Goal: Transaction & Acquisition: Book appointment/travel/reservation

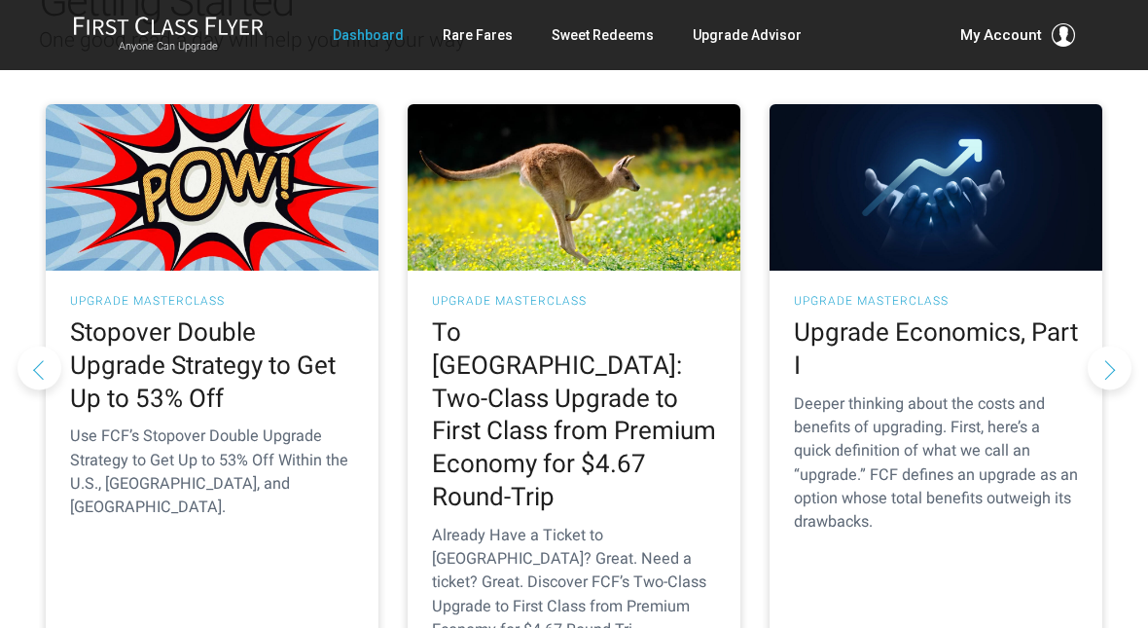
scroll to position [272, 0]
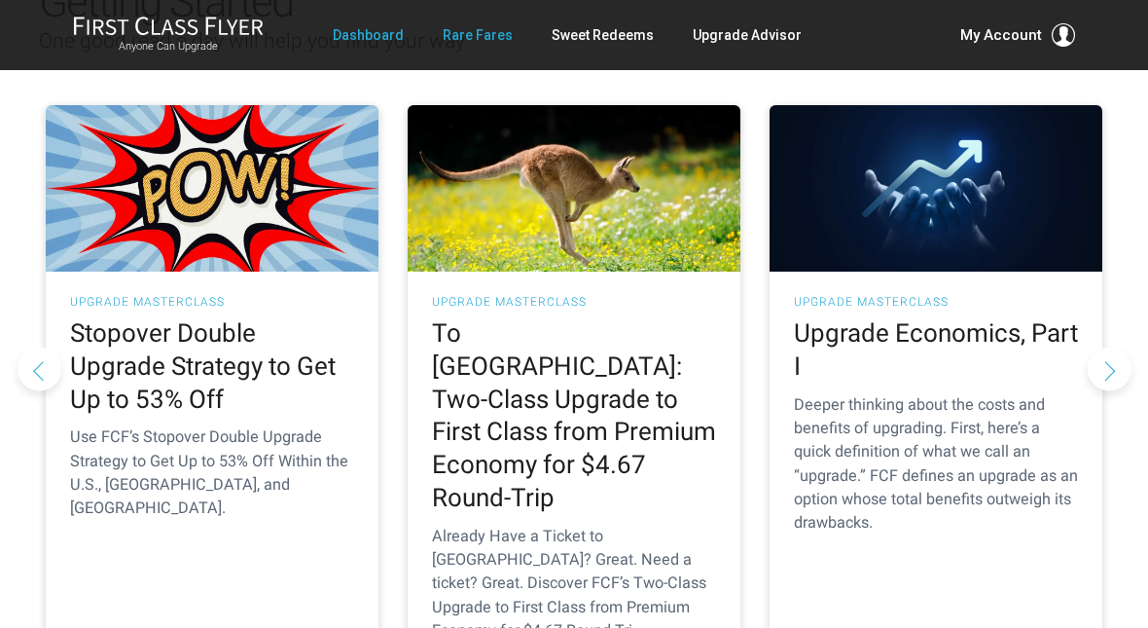
click at [485, 24] on link "Rare Fares" at bounding box center [478, 35] width 70 height 35
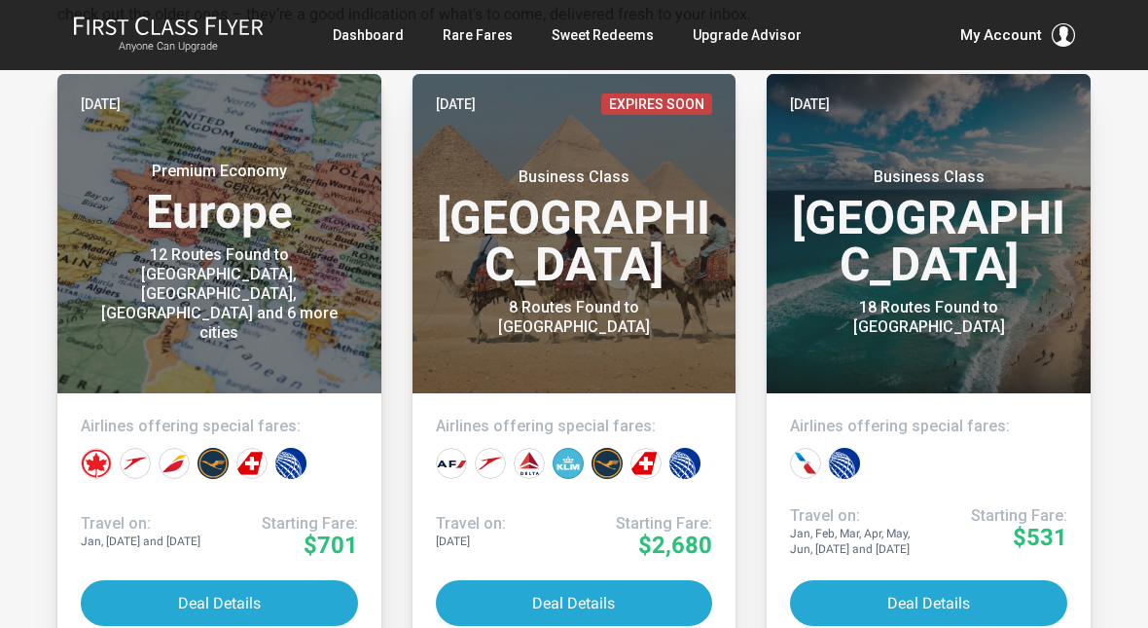
scroll to position [447, 0]
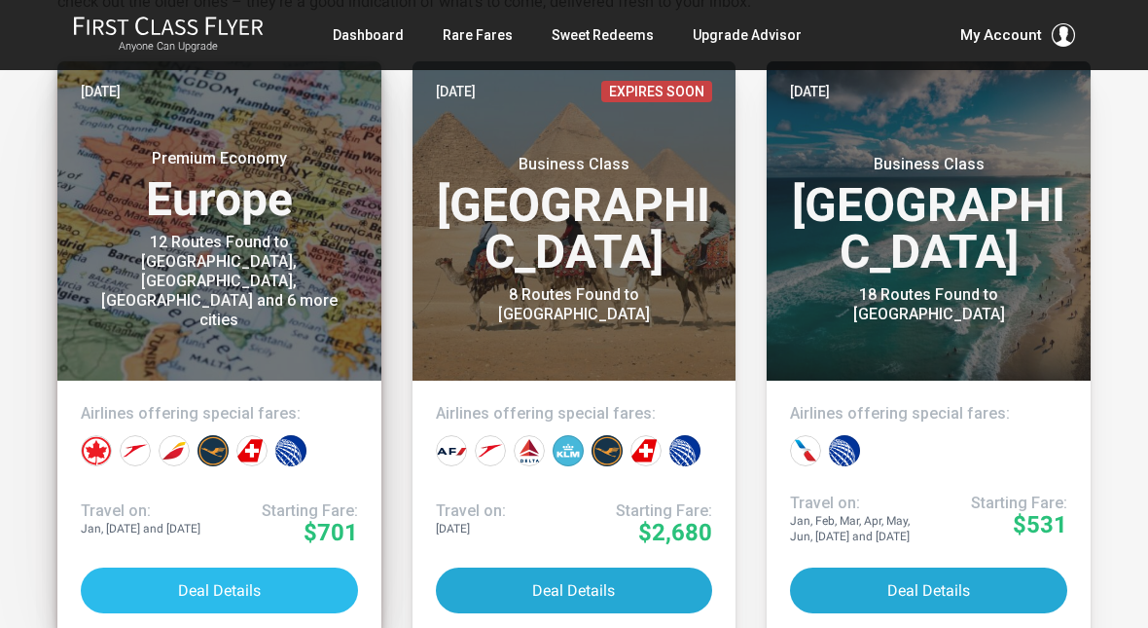
click at [236, 588] on button "Deal Details" at bounding box center [219, 590] width 277 height 46
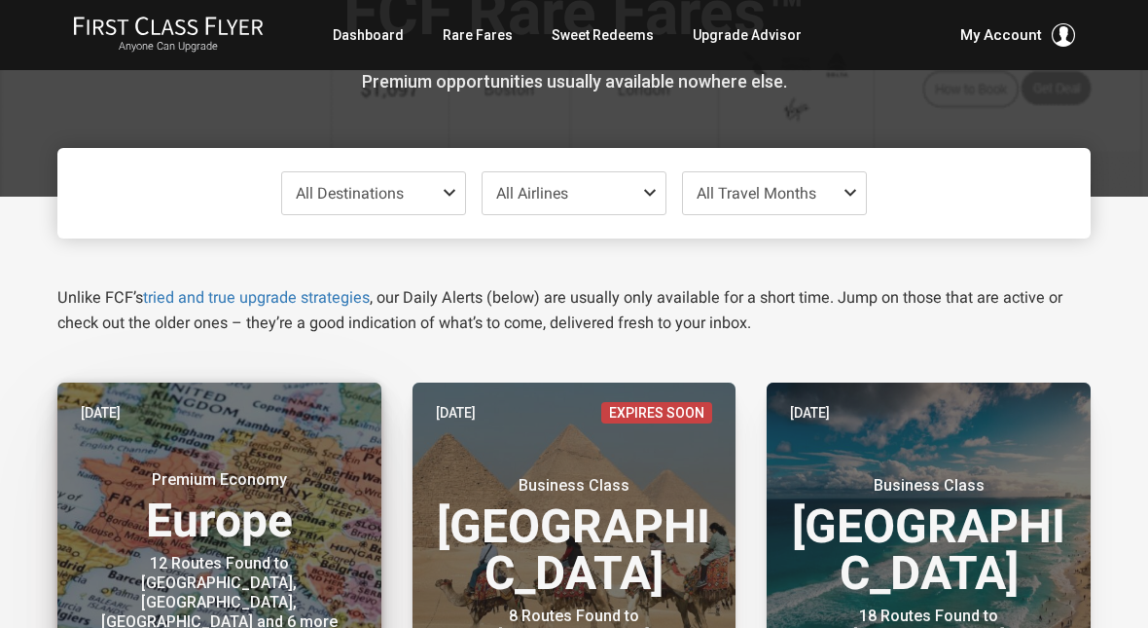
scroll to position [123, 0]
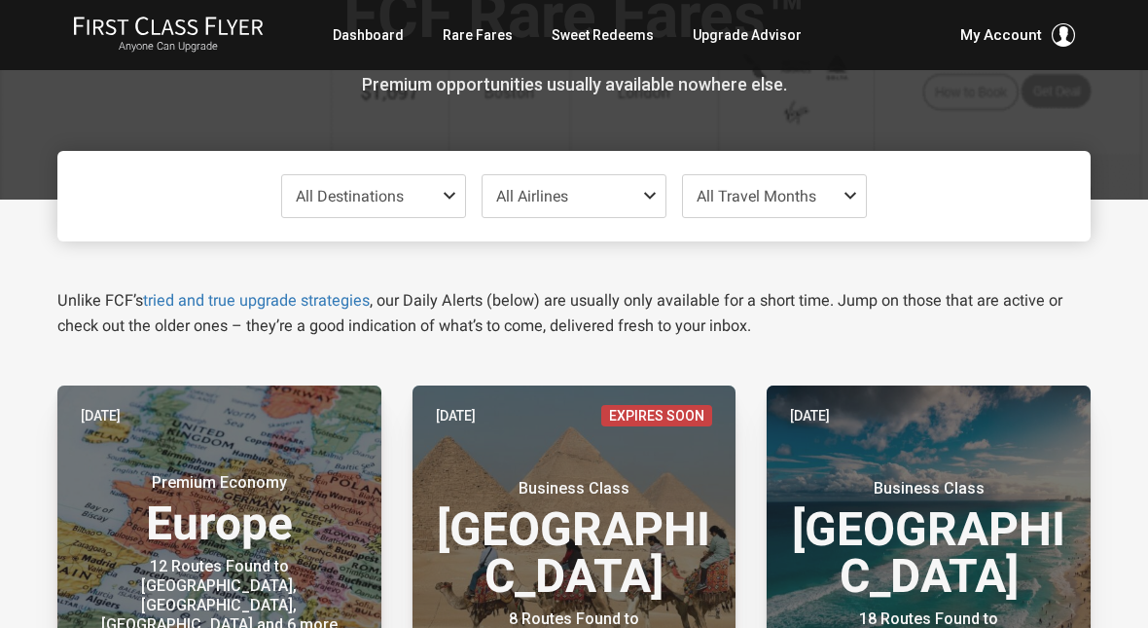
click at [452, 195] on span at bounding box center [453, 196] width 23 height 16
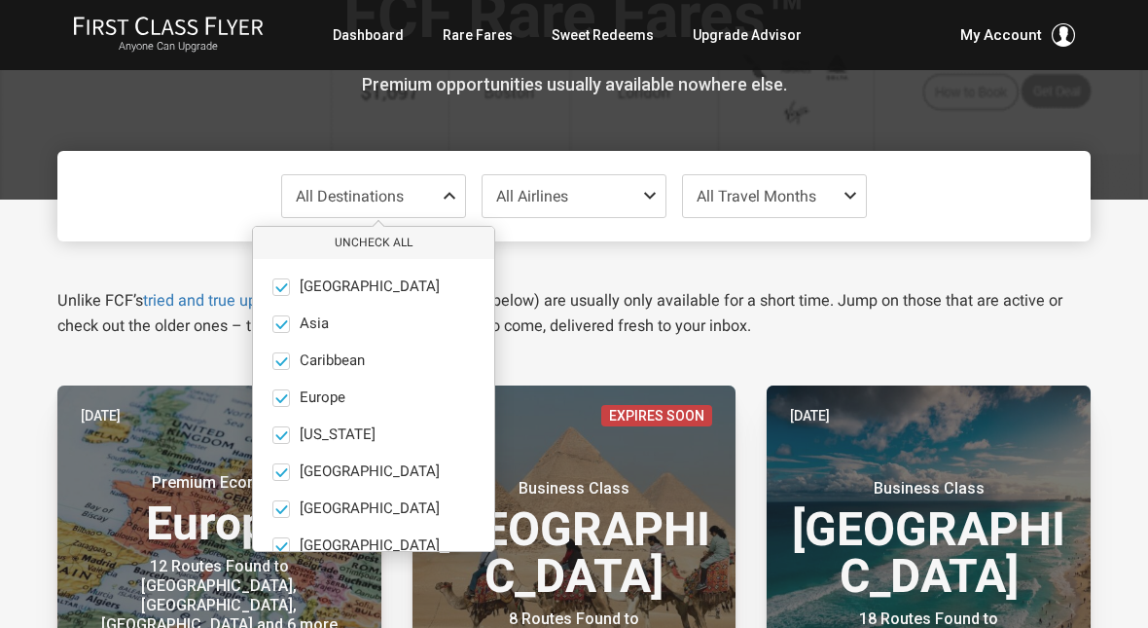
click at [407, 238] on button "Uncheck All" at bounding box center [373, 243] width 241 height 32
click at [284, 401] on span at bounding box center [281, 398] width 18 height 18
click at [0, 0] on input "Europe only" at bounding box center [0, 0] width 0 height 0
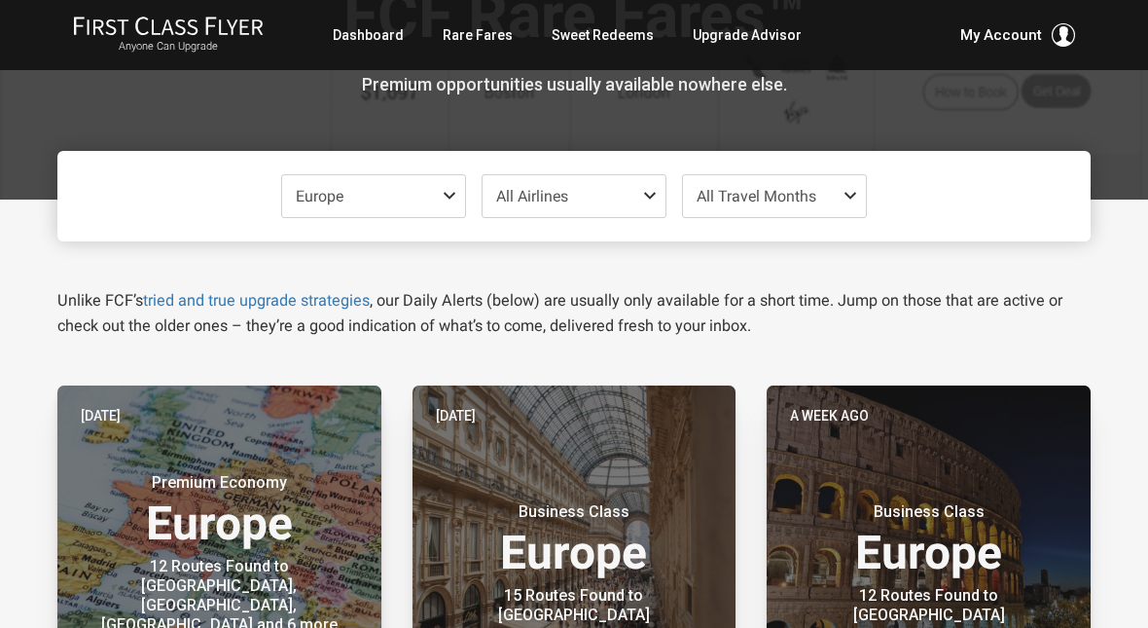
click at [852, 190] on span at bounding box center [854, 196] width 23 height 16
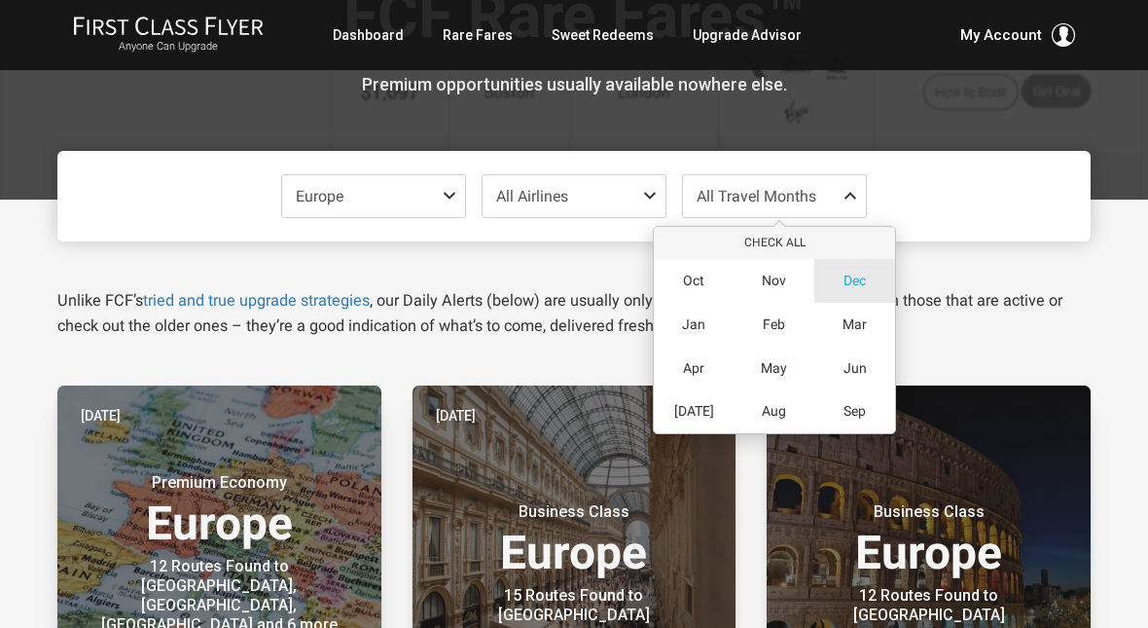
click at [868, 271] on div "Dec" at bounding box center [855, 281] width 81 height 44
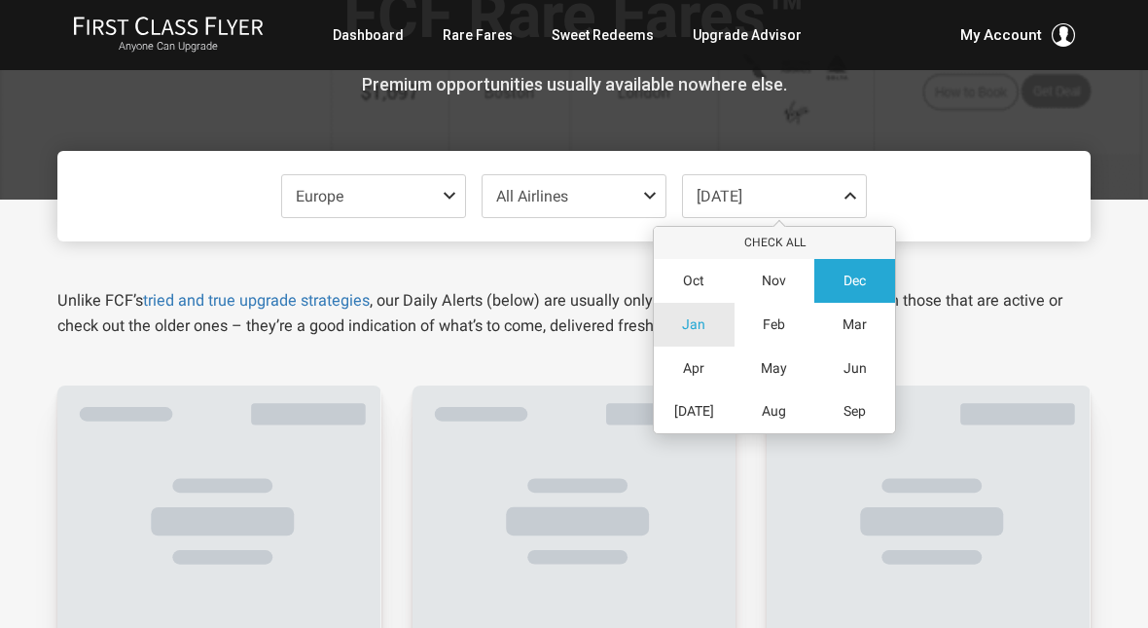
click at [699, 327] on span "Jan" at bounding box center [693, 324] width 23 height 17
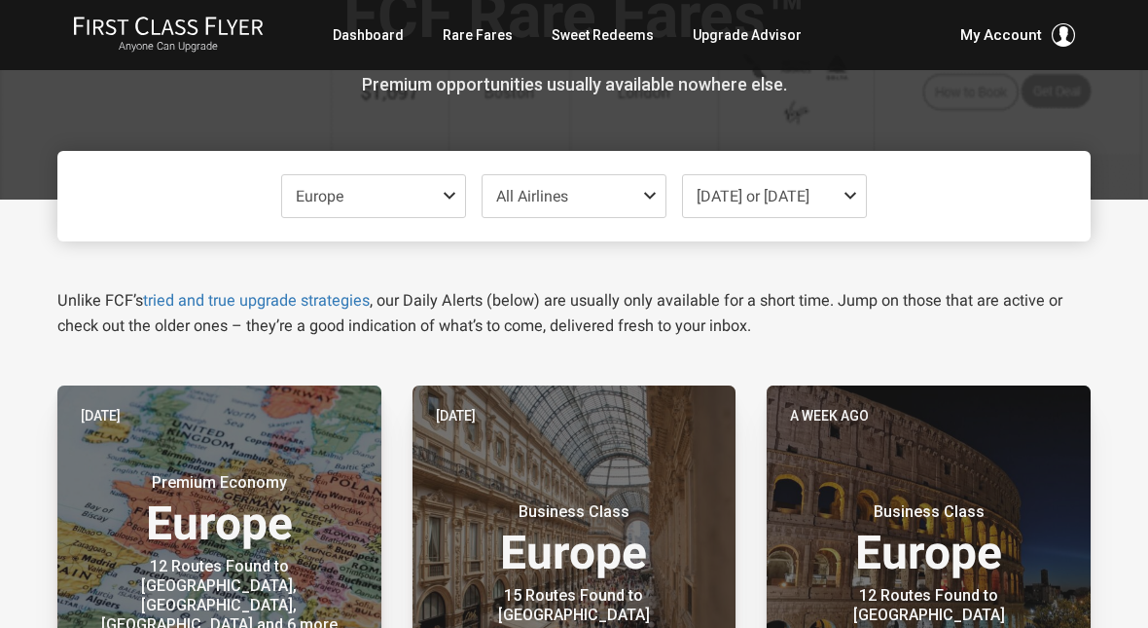
click at [1136, 172] on div at bounding box center [574, 38] width 1148 height 322
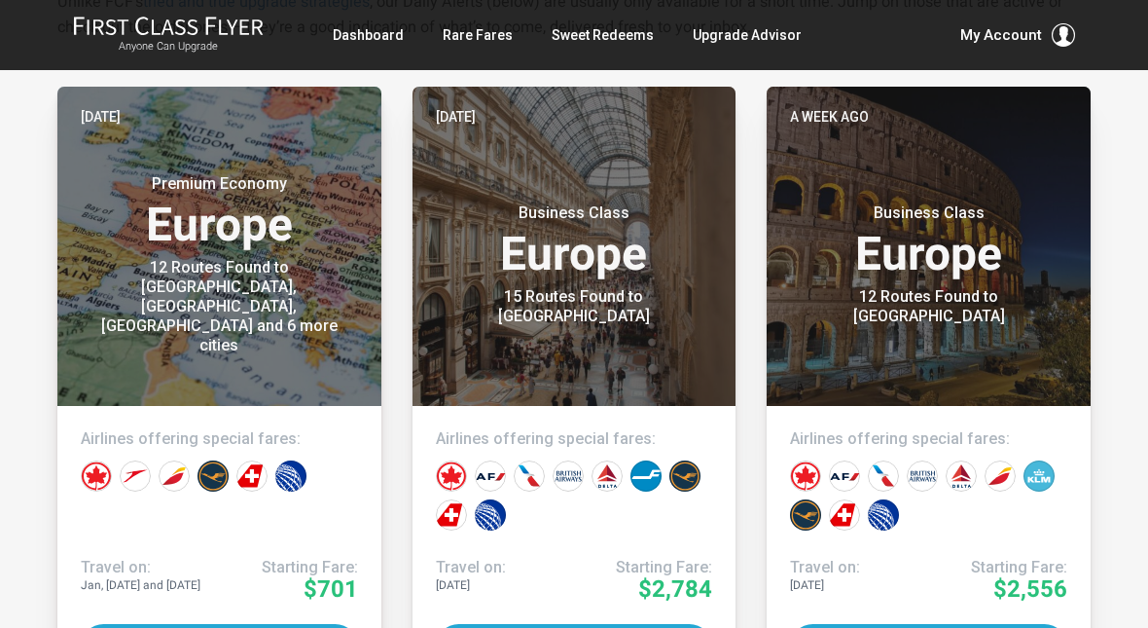
scroll to position [493, 0]
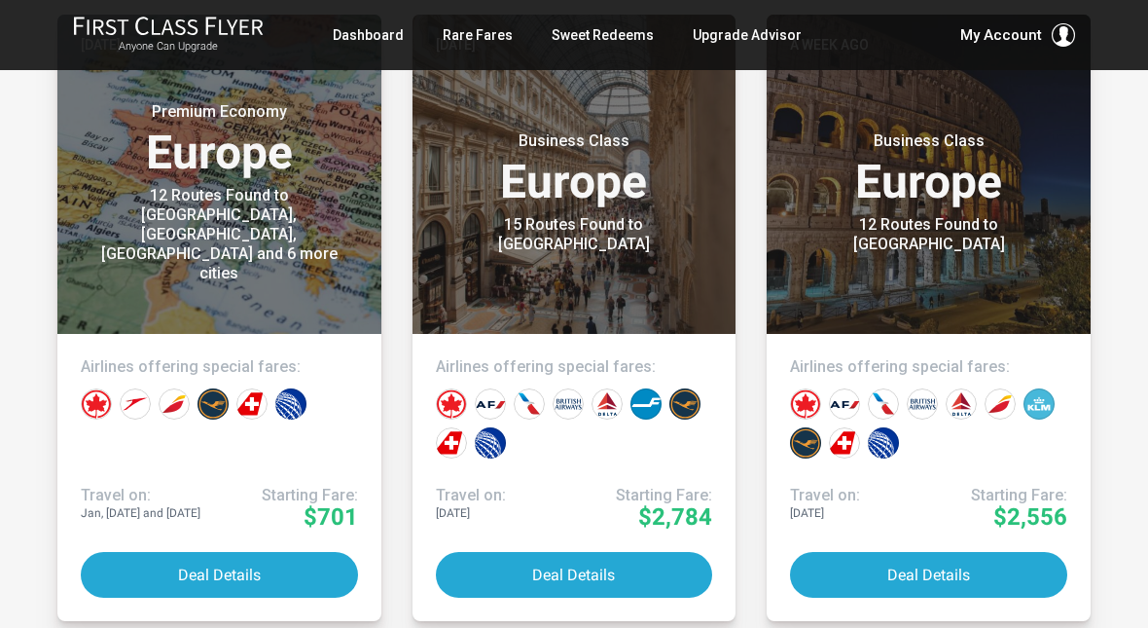
click at [256, 564] on button "Deal Details" at bounding box center [219, 575] width 277 height 46
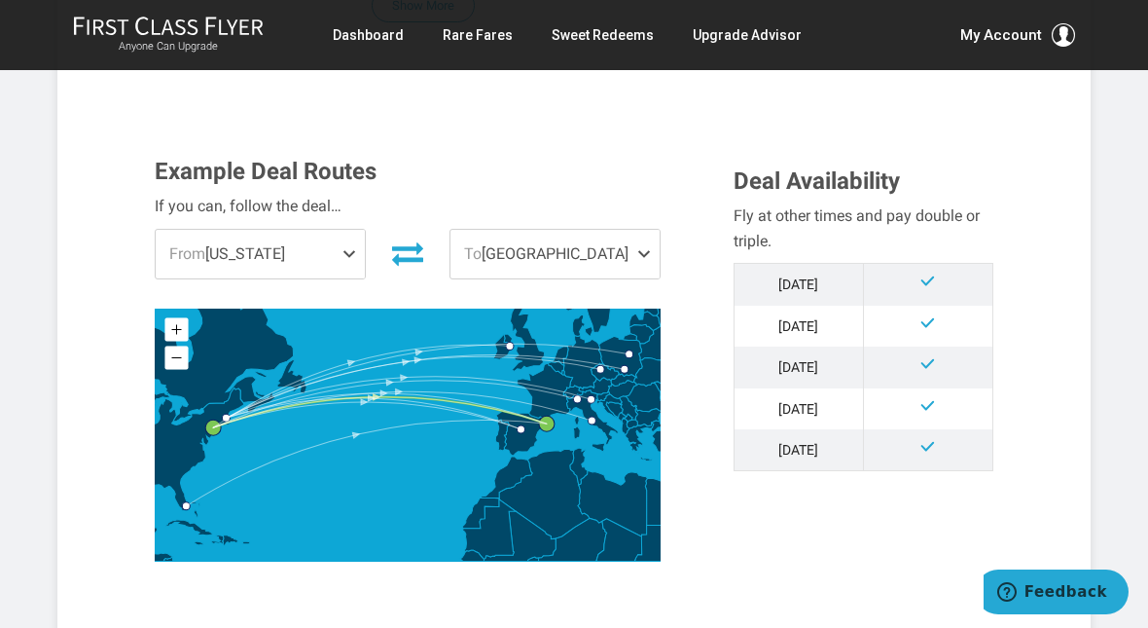
scroll to position [488, 0]
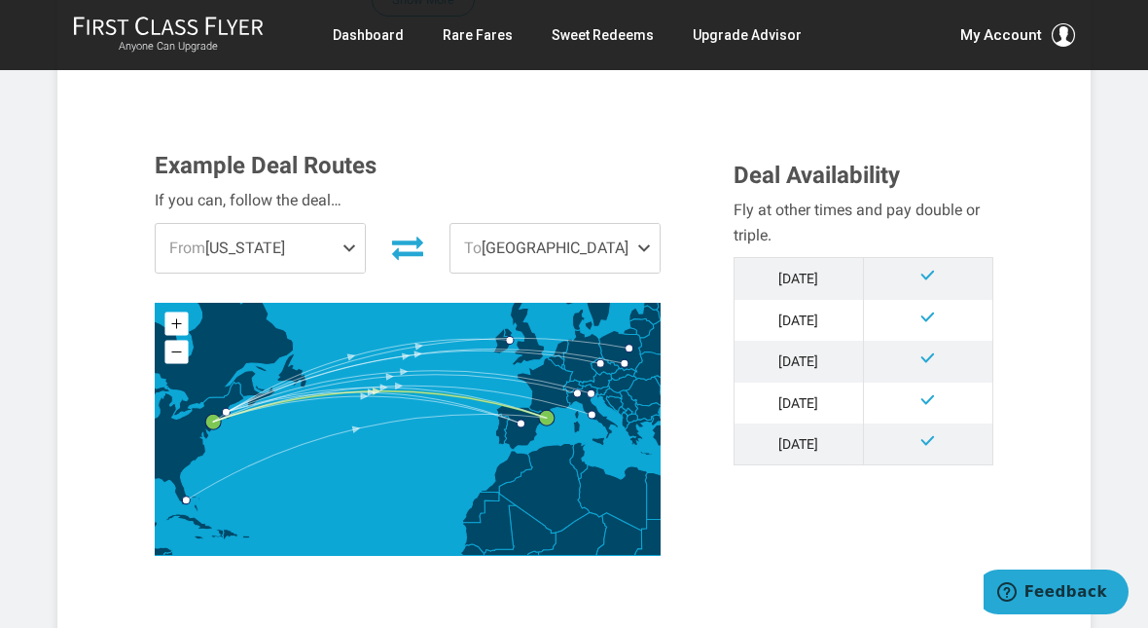
click at [347, 252] on span at bounding box center [353, 248] width 23 height 49
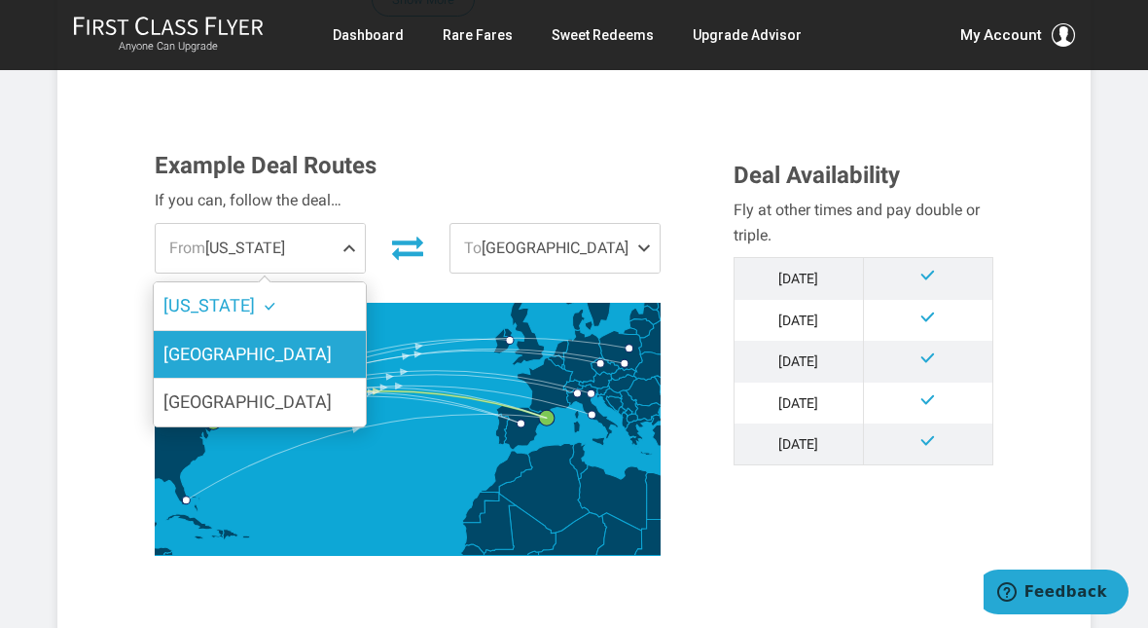
click at [305, 355] on label "Boston" at bounding box center [260, 355] width 212 height 48
click at [0, 0] on input "Boston" at bounding box center [0, 0] width 0 height 0
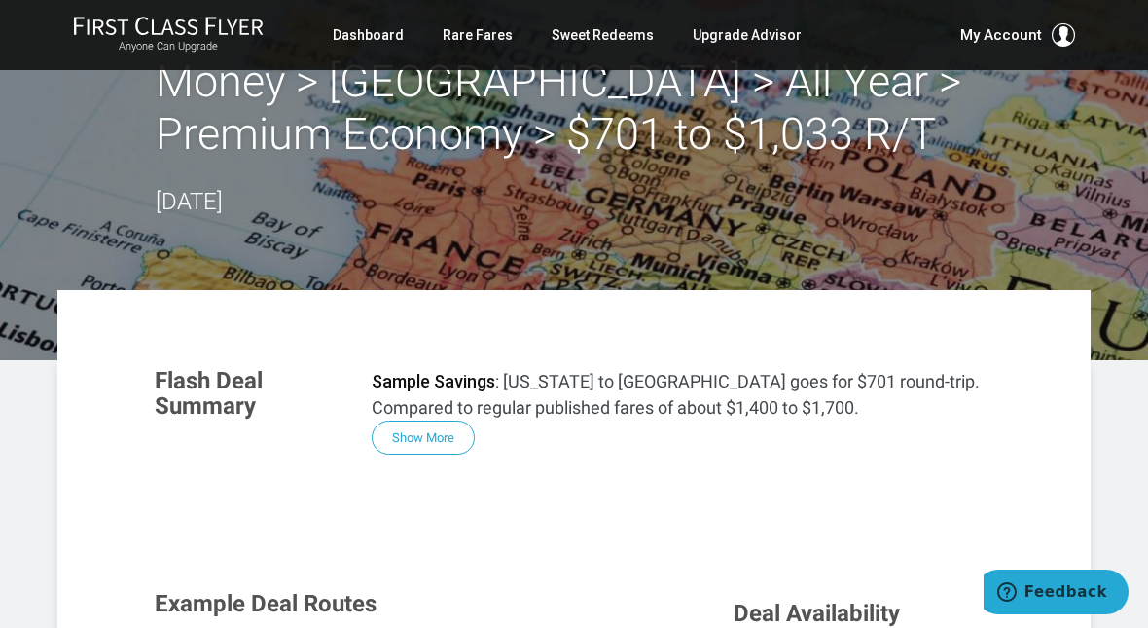
scroll to position [0, 0]
